Goal: Task Accomplishment & Management: Manage account settings

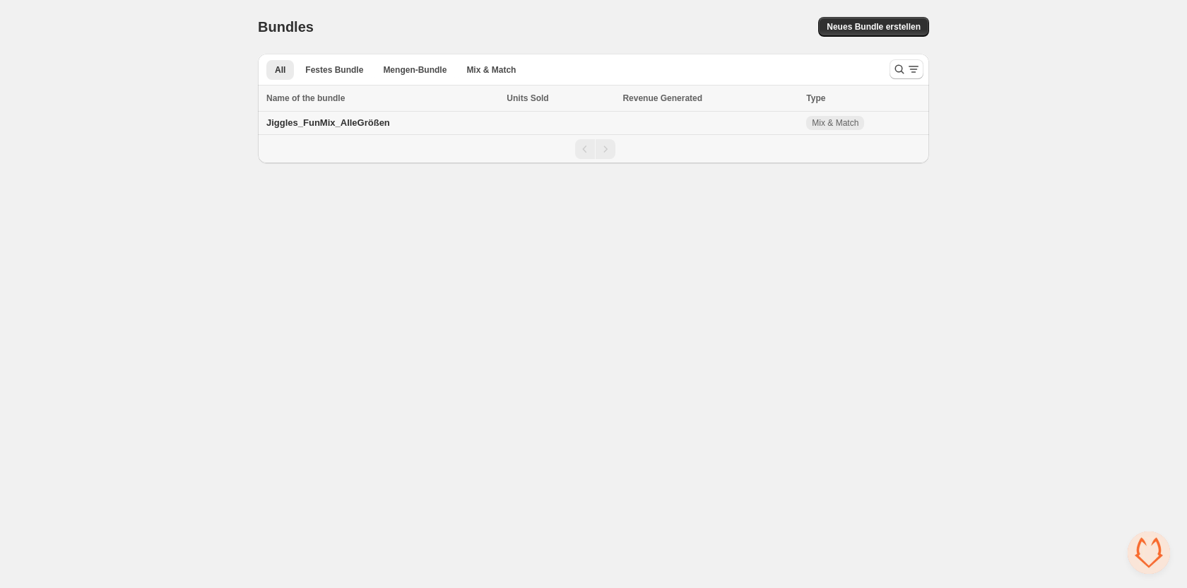
click at [447, 126] on td "Jiggles_FunMix_AlleGrößen" at bounding box center [380, 123] width 244 height 23
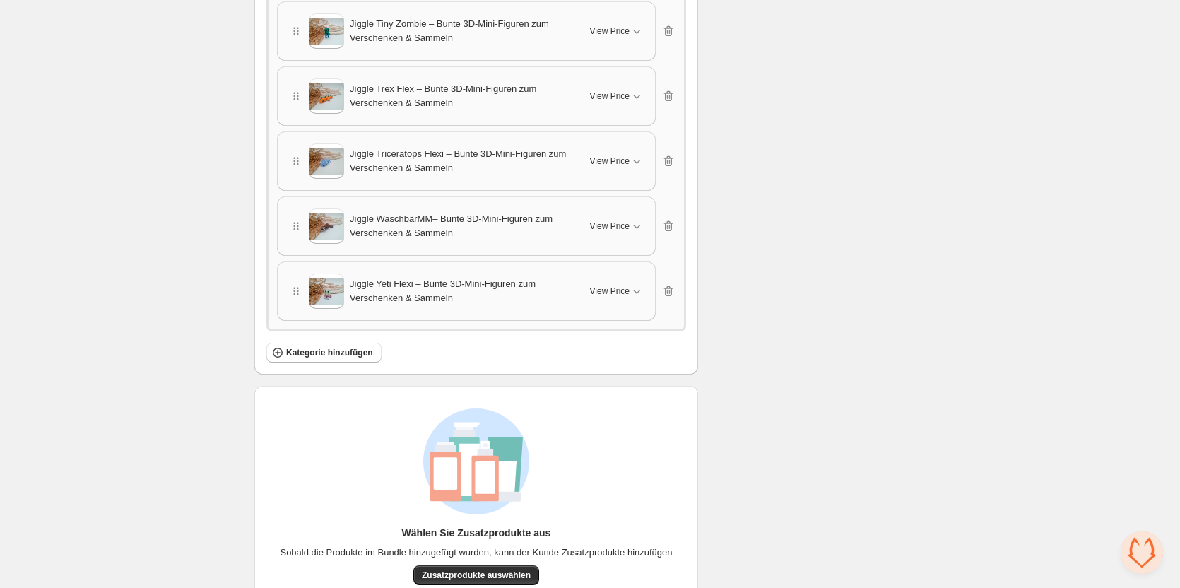
scroll to position [8825, 0]
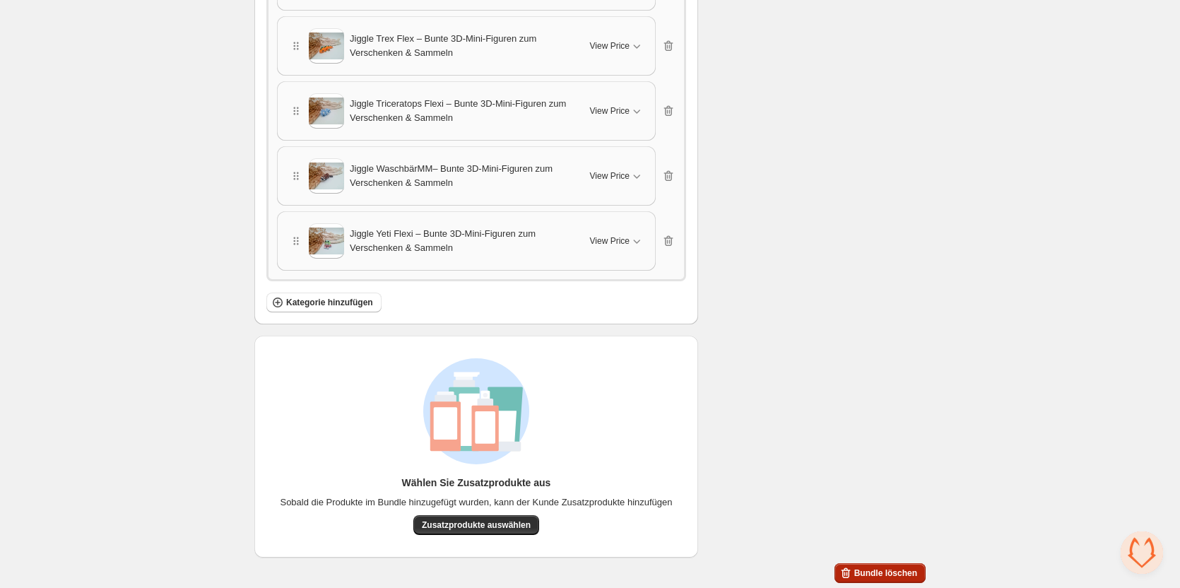
click at [907, 574] on span "Bundle löschen" at bounding box center [885, 572] width 63 height 11
